Goal: Task Accomplishment & Management: Use online tool/utility

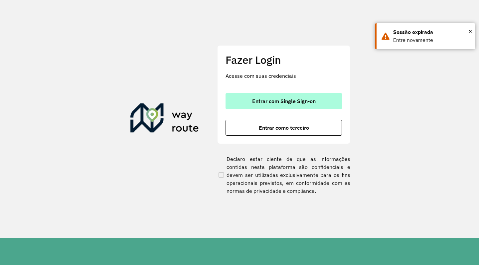
click at [280, 106] on button "Entrar com Single Sign-on" at bounding box center [283, 101] width 116 height 16
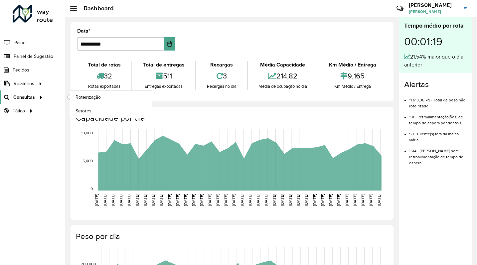
click at [22, 95] on span "Consultas" at bounding box center [24, 97] width 22 height 7
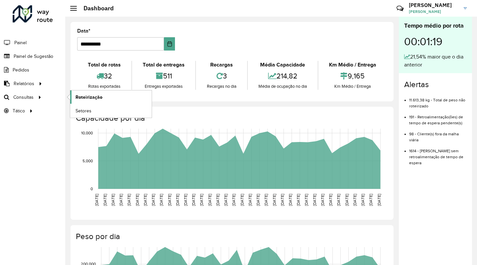
click at [101, 96] on span "Roteirização" at bounding box center [88, 97] width 27 height 7
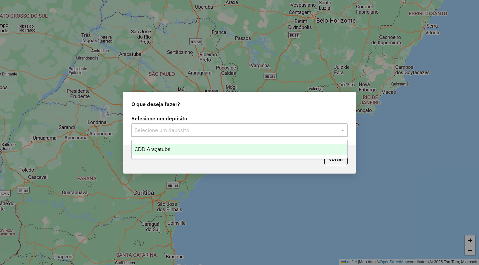
click at [226, 135] on div "Selecione um depósito" at bounding box center [239, 129] width 216 height 13
click at [184, 151] on div "CDD Araçatuba" at bounding box center [239, 149] width 215 height 11
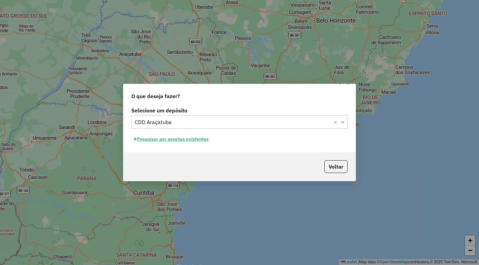
click at [175, 137] on button "Pesquisar por sessões existentes" at bounding box center [171, 139] width 80 height 10
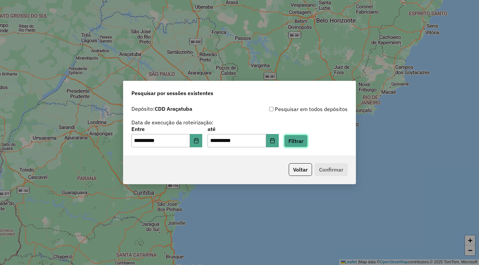
click at [307, 139] on button "Filtrar" at bounding box center [296, 141] width 24 height 13
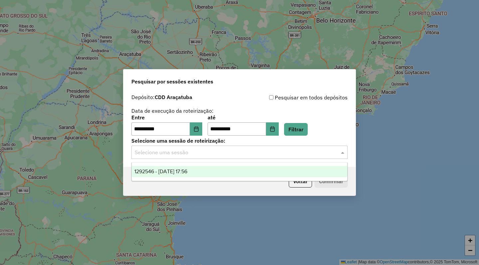
click at [187, 153] on input "text" at bounding box center [233, 153] width 196 height 8
click at [187, 170] on span "1292546 - [DATE] 17:56" at bounding box center [160, 171] width 53 height 6
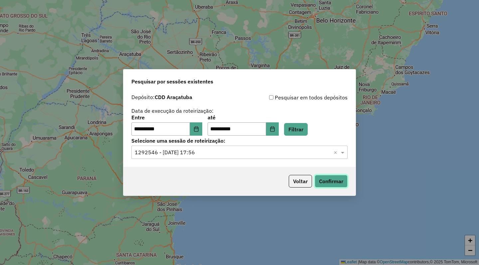
click at [333, 180] on button "Confirmar" at bounding box center [330, 181] width 33 height 13
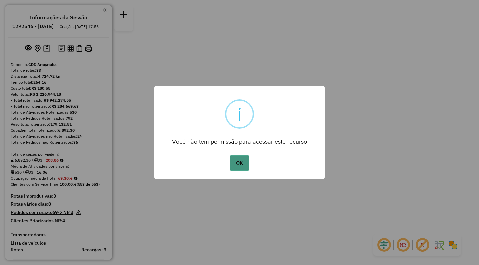
click at [242, 164] on button "OK" at bounding box center [239, 162] width 20 height 15
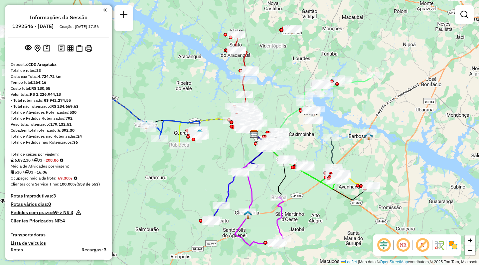
drag, startPoint x: 160, startPoint y: 170, endPoint x: 174, endPoint y: 172, distance: 14.7
click at [174, 172] on div "Janela de atendimento Grade de atendimento Capacidade Transportadoras Veículos …" at bounding box center [239, 132] width 479 height 265
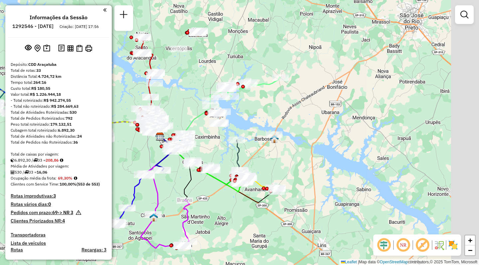
drag, startPoint x: 328, startPoint y: 209, endPoint x: 234, endPoint y: 209, distance: 94.0
click at [234, 211] on div "Janela de atendimento Grade de atendimento Capacidade Transportadoras Veículos …" at bounding box center [239, 132] width 479 height 265
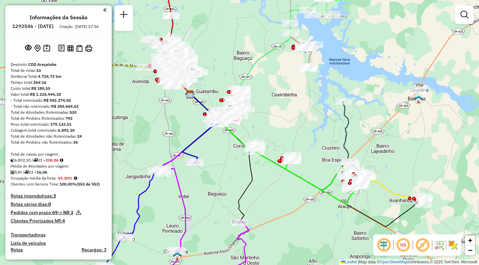
drag, startPoint x: 223, startPoint y: 192, endPoint x: 300, endPoint y: 200, distance: 77.8
click at [300, 200] on div "Janela de atendimento Grade de atendimento Capacidade Transportadoras Veículos …" at bounding box center [239, 132] width 479 height 265
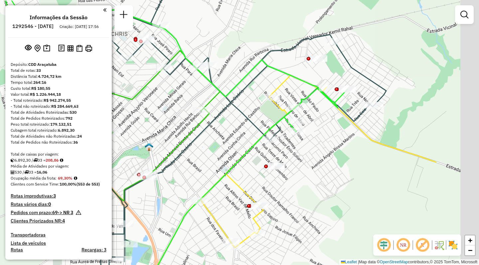
drag, startPoint x: 316, startPoint y: 164, endPoint x: 226, endPoint y: 160, distance: 90.5
click at [226, 160] on div "Janela de atendimento Grade de atendimento Capacidade Transportadoras Veículos …" at bounding box center [239, 132] width 479 height 265
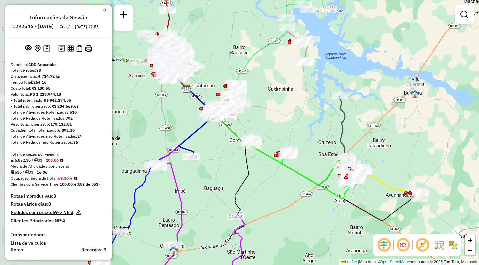
drag, startPoint x: 183, startPoint y: 175, endPoint x: 298, endPoint y: 190, distance: 115.9
click at [298, 190] on div "Janela de atendimento Grade de atendimento Capacidade Transportadoras Veículos …" at bounding box center [239, 132] width 479 height 265
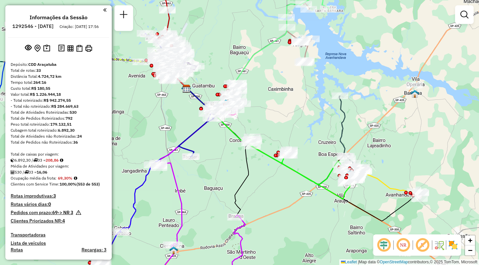
click at [370, 197] on div "Janela de atendimento Grade de atendimento Capacidade Transportadoras Veículos …" at bounding box center [239, 132] width 479 height 265
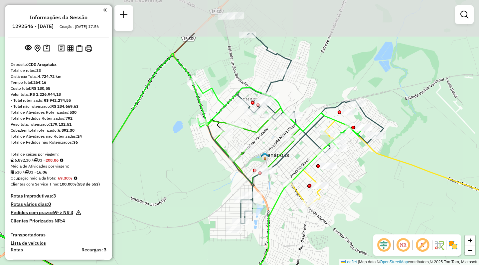
drag, startPoint x: 359, startPoint y: 120, endPoint x: 353, endPoint y: 179, distance: 60.1
click at [353, 179] on div "Janela de atendimento Grade de atendimento Capacidade Transportadoras Veículos …" at bounding box center [239, 132] width 479 height 265
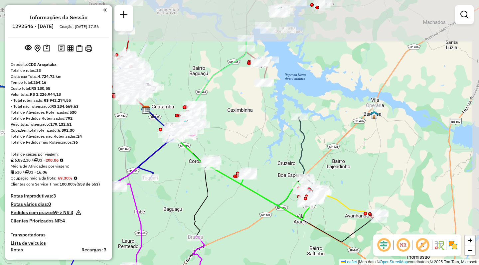
drag, startPoint x: 390, startPoint y: 74, endPoint x: 369, endPoint y: 141, distance: 70.6
click at [369, 141] on div "Janela de atendimento Grade de atendimento Capacidade Transportadoras Veículos …" at bounding box center [239, 132] width 479 height 265
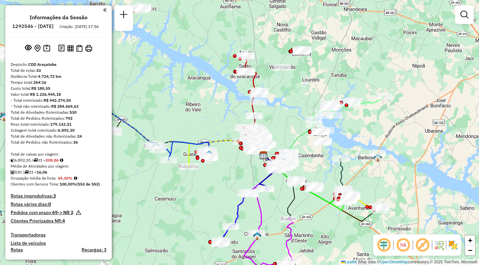
drag, startPoint x: 274, startPoint y: 54, endPoint x: 288, endPoint y: 109, distance: 56.7
click at [288, 109] on div "Janela de atendimento Grade de atendimento Capacidade Transportadoras Veículos …" at bounding box center [239, 132] width 479 height 265
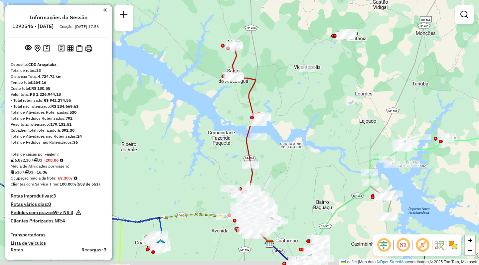
drag, startPoint x: 369, startPoint y: 172, endPoint x: 335, endPoint y: 148, distance: 42.1
click at [335, 148] on div "Janela de atendimento Grade de atendimento Capacidade Transportadoras Veículos …" at bounding box center [239, 132] width 479 height 265
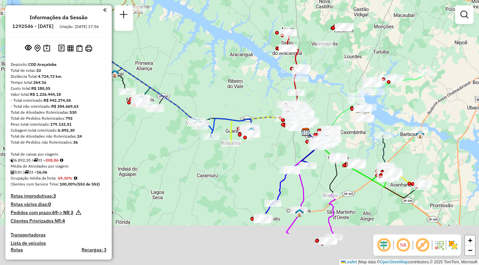
drag, startPoint x: 335, startPoint y: 196, endPoint x: 361, endPoint y: 118, distance: 82.8
click at [361, 118] on div "Janela de atendimento Grade de atendimento Capacidade Transportadoras Veículos …" at bounding box center [239, 132] width 479 height 265
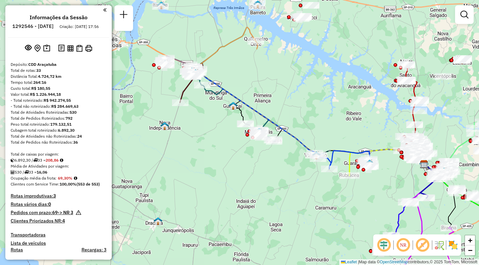
drag, startPoint x: 210, startPoint y: 147, endPoint x: 312, endPoint y: 201, distance: 115.5
click at [312, 201] on div "Janela de atendimento Grade de atendimento Capacidade Transportadoras Veículos …" at bounding box center [239, 132] width 479 height 265
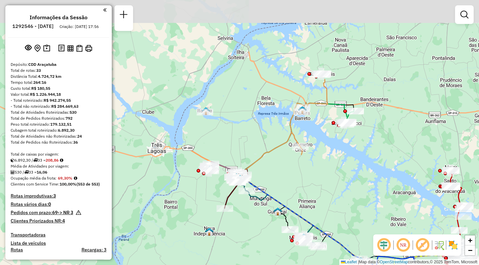
drag, startPoint x: 281, startPoint y: 65, endPoint x: 326, endPoint y: 171, distance: 114.7
click at [326, 171] on div "Janela de atendimento Grade de atendimento Capacidade Transportadoras Veículos …" at bounding box center [239, 132] width 479 height 265
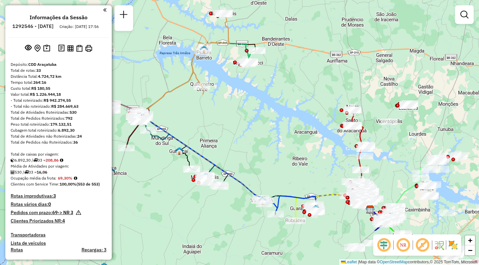
drag, startPoint x: 391, startPoint y: 199, endPoint x: 279, endPoint y: 128, distance: 132.7
click at [278, 129] on div "Janela de atendimento Grade de atendimento Capacidade Transportadoras Veículos …" at bounding box center [239, 132] width 479 height 265
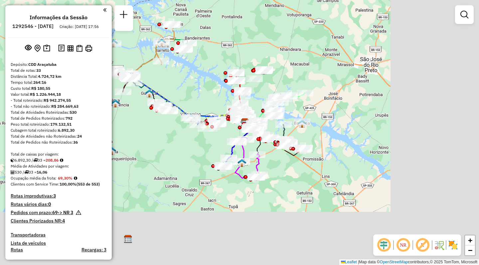
drag, startPoint x: 407, startPoint y: 187, endPoint x: 273, endPoint y: 125, distance: 147.6
click at [283, 125] on icon at bounding box center [286, 134] width 6 height 21
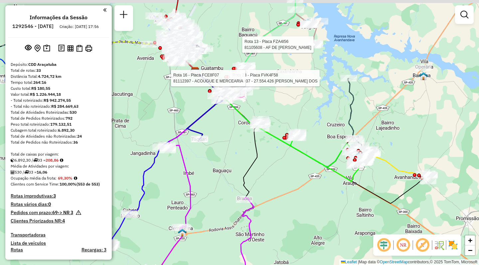
drag, startPoint x: 228, startPoint y: 116, endPoint x: 236, endPoint y: 143, distance: 28.4
click at [233, 153] on div "Rota 23 - Placa FVK4F58 81117937 - 27.554.426 ALESSANDRA APARECIDA DIAS DOS Rot…" at bounding box center [239, 132] width 479 height 265
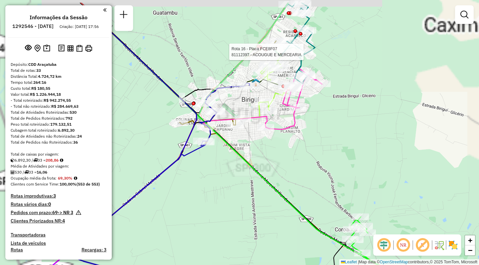
drag, startPoint x: 242, startPoint y: 99, endPoint x: 260, endPoint y: 134, distance: 39.1
click at [256, 132] on div "Rota 23 - Placa FVK4F58 81117937 - 27.554.426 ALESSANDRA APARECIDA DIAS DOS Rot…" at bounding box center [239, 132] width 479 height 265
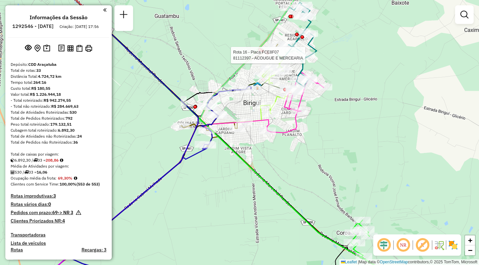
click at [454, 246] on img at bounding box center [452, 245] width 11 height 11
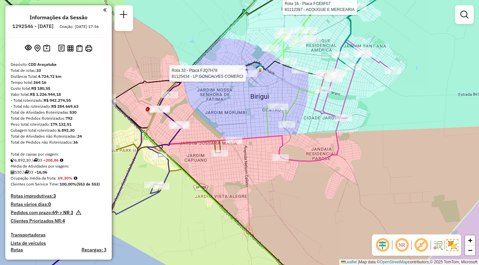
select select "**********"
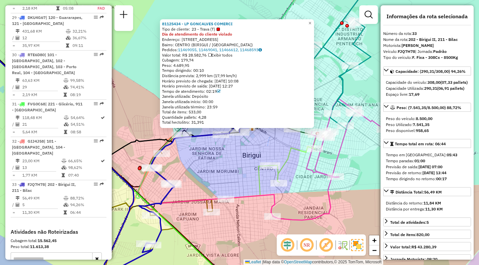
scroll to position [1347, 0]
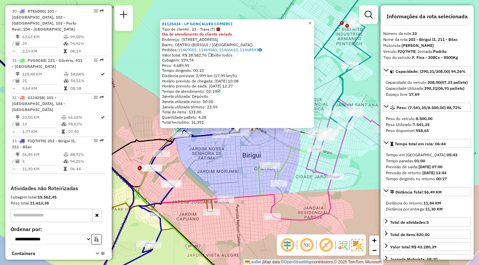
click at [311, 21] on span "×" at bounding box center [309, 23] width 3 height 6
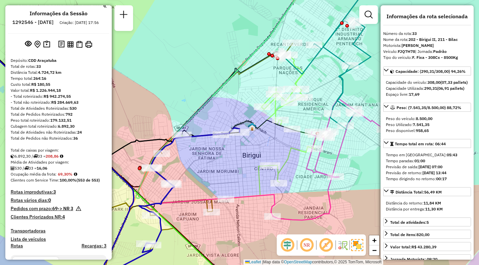
scroll to position [655, 0]
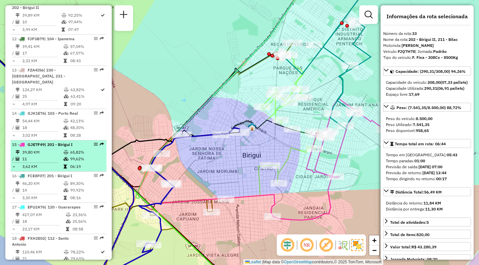
click at [83, 149] on td "65,82%" at bounding box center [87, 152] width 34 height 7
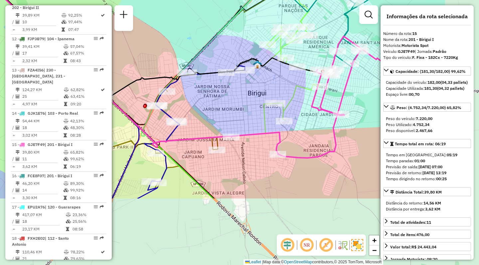
drag, startPoint x: 245, startPoint y: 159, endPoint x: 148, endPoint y: 69, distance: 131.7
click at [142, 59] on div "Janela de atendimento Grade de atendimento Capacidade Transportadoras Veículos …" at bounding box center [239, 132] width 479 height 265
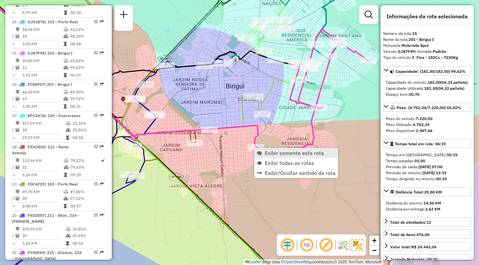
scroll to position [778, 0]
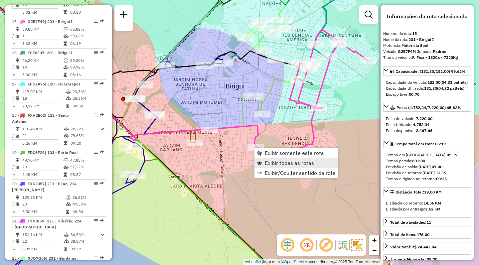
click at [269, 162] on span "Exibir todas as rotas" at bounding box center [289, 162] width 49 height 5
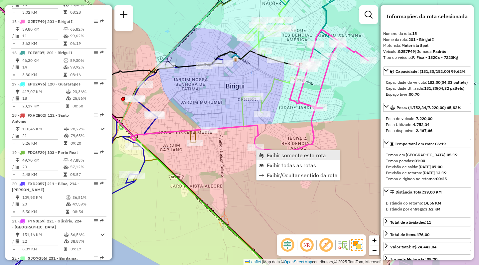
click at [279, 155] on span "Exibir somente esta rota" at bounding box center [296, 155] width 59 height 5
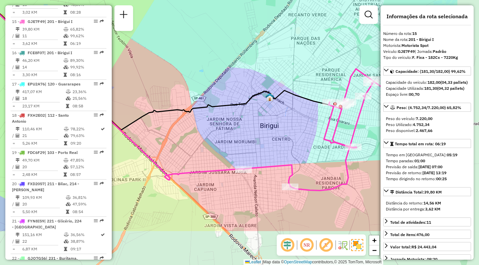
drag, startPoint x: 289, startPoint y: 162, endPoint x: 219, endPoint y: 106, distance: 89.8
click at [213, 94] on div "Janela de atendimento Grade de atendimento Capacidade Transportadoras Veículos …" at bounding box center [239, 132] width 479 height 265
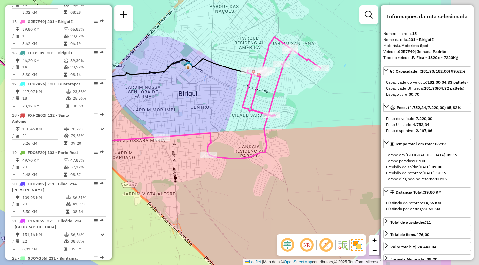
drag, startPoint x: 288, startPoint y: 201, endPoint x: 213, endPoint y: 176, distance: 79.3
click at [213, 176] on div "Janela de atendimento Grade de atendimento Capacidade Transportadoras Veículos …" at bounding box center [239, 132] width 479 height 265
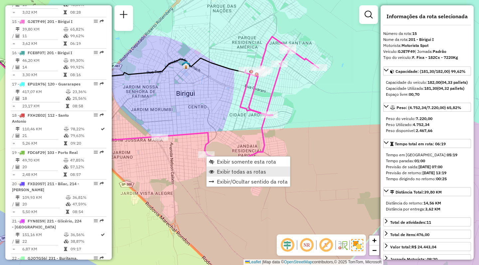
click at [228, 170] on span "Exibir todas as rotas" at bounding box center [241, 171] width 49 height 5
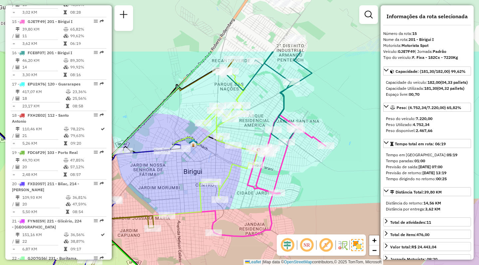
drag, startPoint x: 204, startPoint y: 85, endPoint x: 211, endPoint y: 164, distance: 79.8
click at [211, 164] on div "Janela de atendimento Grade de atendimento Capacidade Transportadoras Veículos …" at bounding box center [239, 132] width 479 height 265
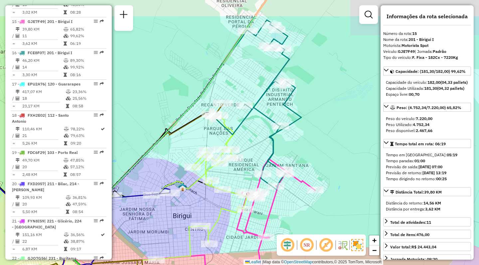
drag, startPoint x: 266, startPoint y: 80, endPoint x: 254, endPoint y: 124, distance: 45.3
click at [254, 125] on div "Janela de atendimento Grade de atendimento Capacidade Transportadoras Veículos …" at bounding box center [239, 132] width 479 height 265
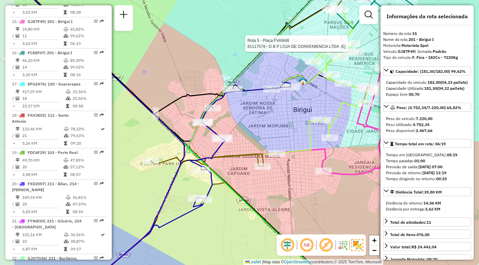
drag, startPoint x: 250, startPoint y: 86, endPoint x: 278, endPoint y: 113, distance: 38.3
click at [312, 107] on div "Rota 5 - Placa FVA9I48 81113175 - CELSO MONTORO Rota 5 - Placa FVA9I48 81117579…" at bounding box center [239, 132] width 479 height 265
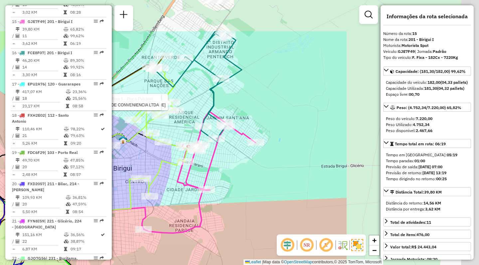
drag, startPoint x: 296, startPoint y: 119, endPoint x: 120, endPoint y: 174, distance: 184.5
click at [120, 174] on div "Rota 5 - Placa FVA9I48 81113175 - CELSO MONTORO Rota 5 - Placa FVA9I48 81117579…" at bounding box center [239, 132] width 479 height 265
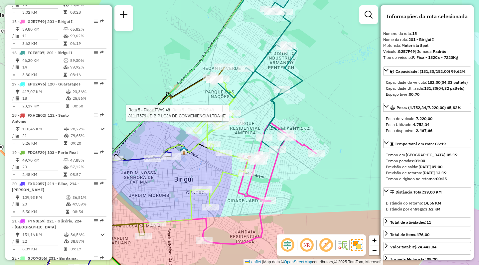
drag, startPoint x: 143, startPoint y: 163, endPoint x: 278, endPoint y: 188, distance: 137.7
click at [278, 188] on div "Rota 5 - Placa FVA9I48 81113175 - CELSO MONTORO Rota 5 - Placa FVA9I48 81117579…" at bounding box center [239, 132] width 479 height 265
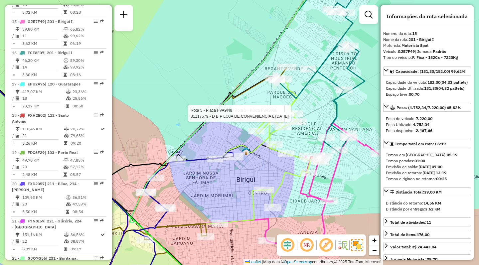
drag, startPoint x: 279, startPoint y: 194, endPoint x: 269, endPoint y: 179, distance: 18.3
click at [269, 179] on div "Rota 5 - Placa FVA9I48 81113175 - CELSO MONTORO Rota 5 - Placa FVA9I48 81117579…" at bounding box center [239, 132] width 479 height 265
